Goal: Transaction & Acquisition: Obtain resource

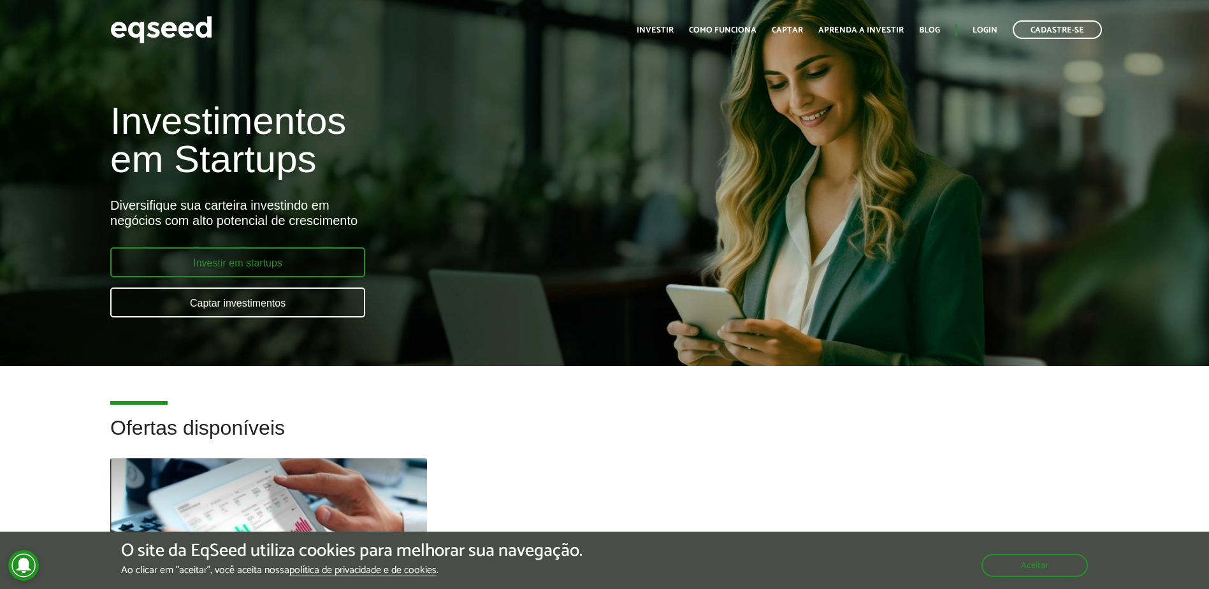
click at [257, 254] on link "Investir em startups" at bounding box center [237, 262] width 255 height 30
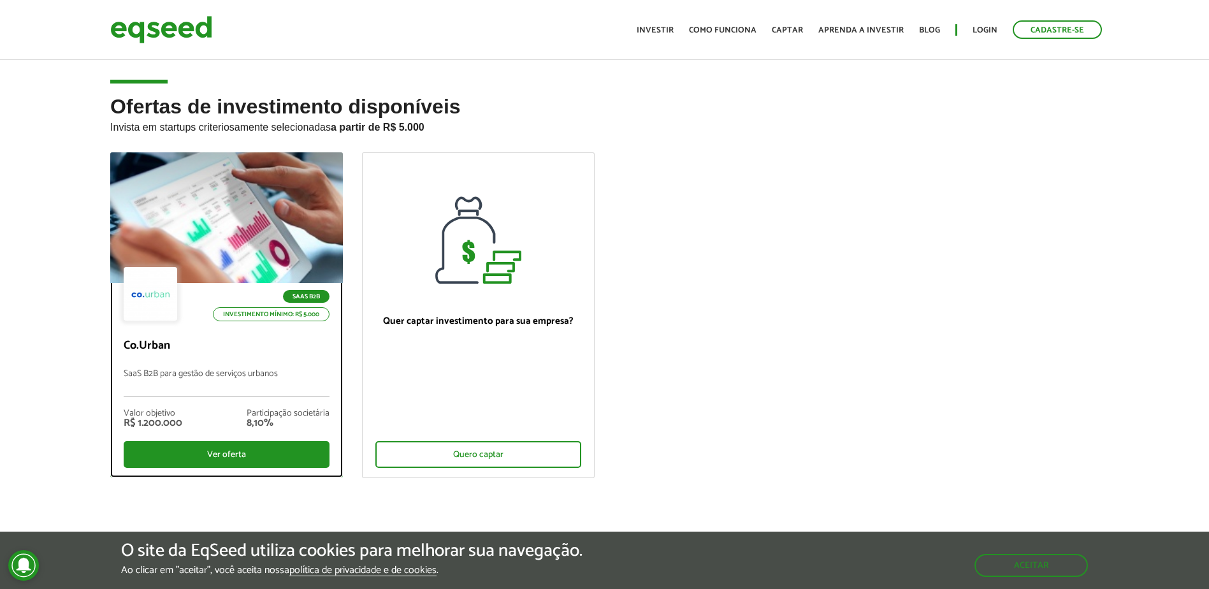
click at [247, 252] on div at bounding box center [226, 218] width 279 height 157
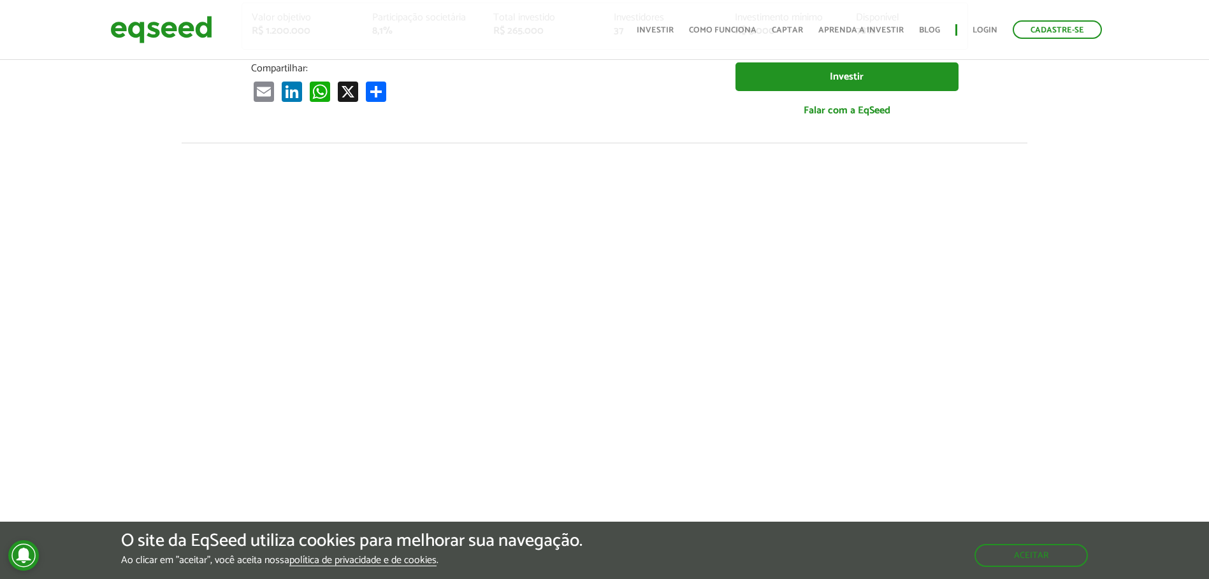
scroll to position [446, 0]
